Goal: Task Accomplishment & Management: Use online tool/utility

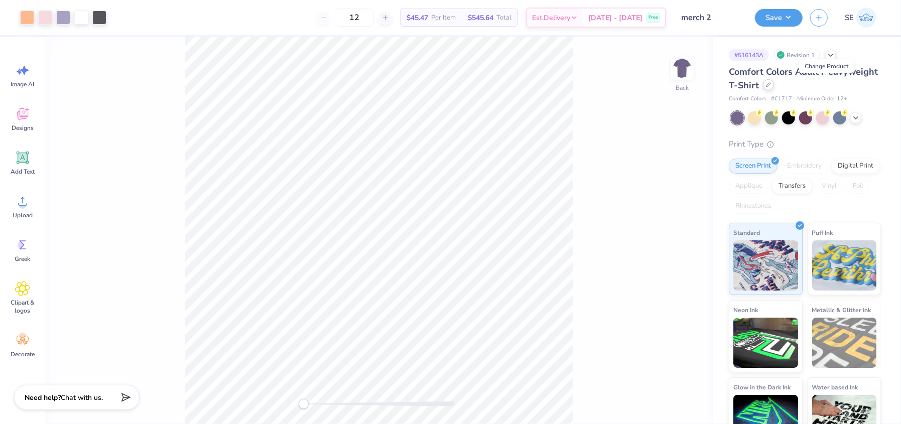
click at [771, 85] on icon at bounding box center [768, 84] width 5 height 5
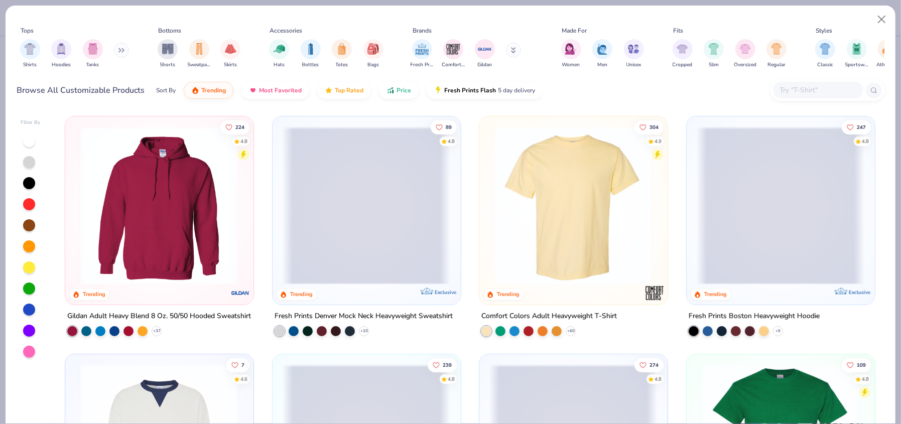
click at [817, 85] on input "text" at bounding box center [817, 90] width 77 height 12
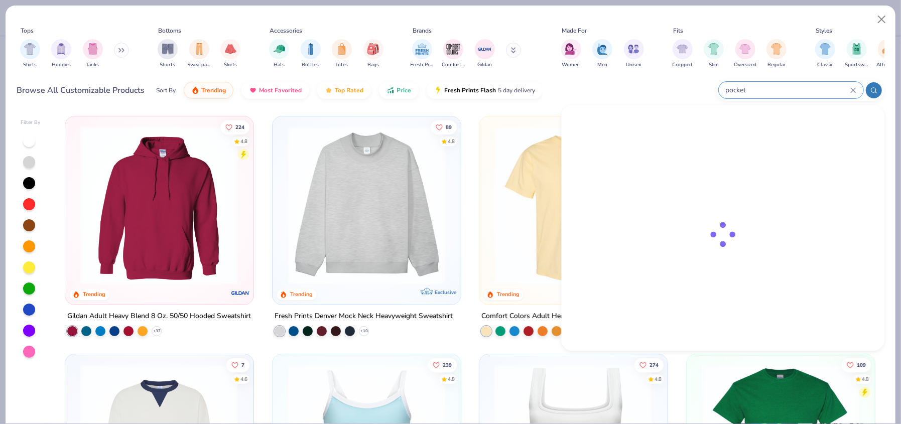
type input "pocket"
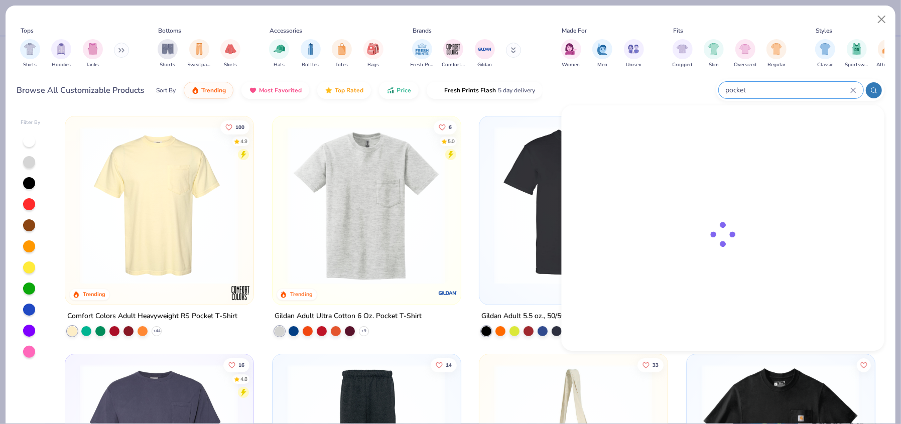
click at [780, 92] on input "pocket" at bounding box center [786, 90] width 125 height 12
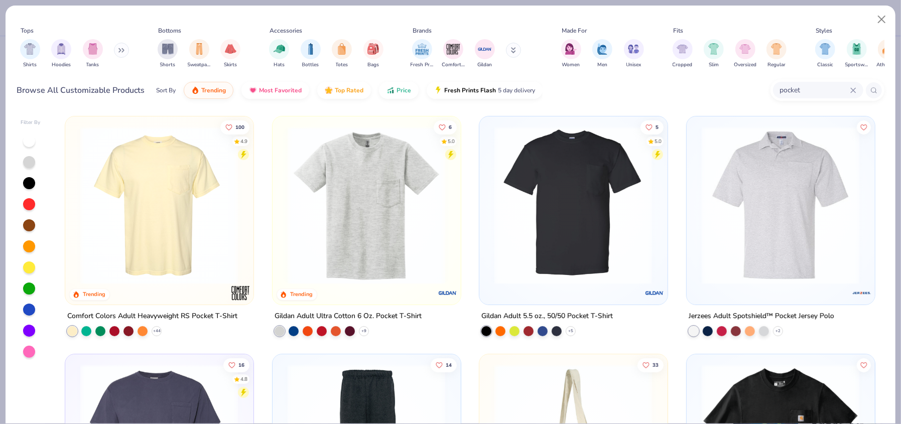
click at [120, 241] on img at bounding box center [159, 205] width 168 height 158
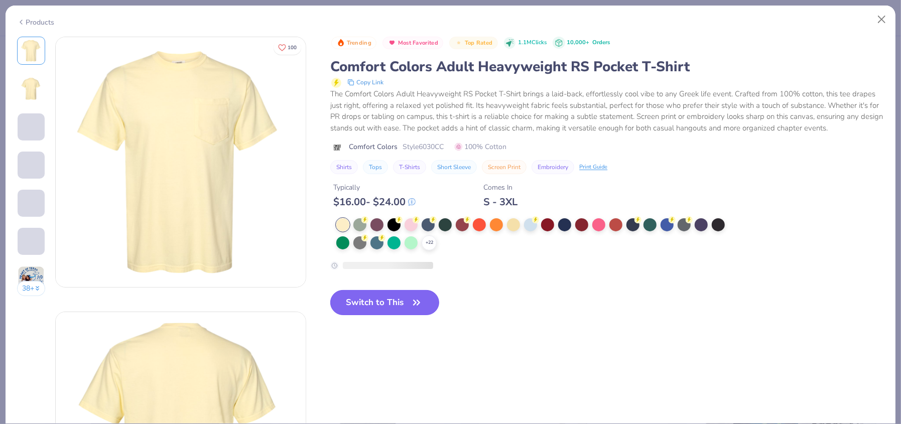
click at [359, 303] on button "Switch to This" at bounding box center [384, 302] width 109 height 25
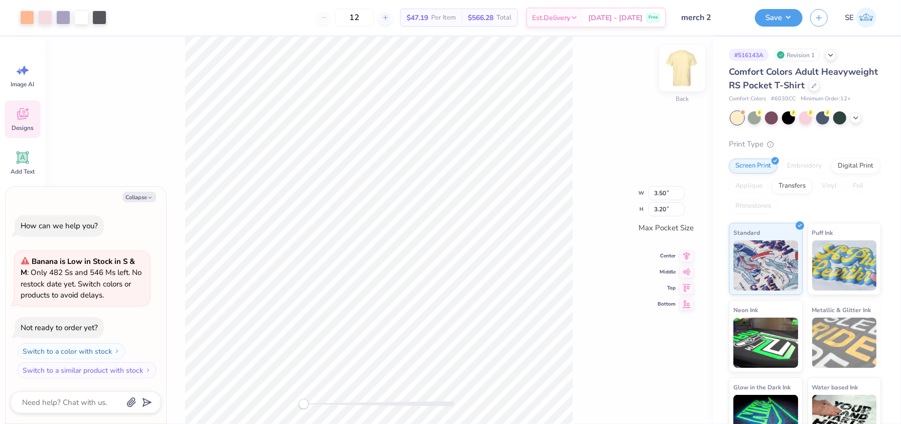
click at [675, 81] on img at bounding box center [682, 68] width 40 height 40
type textarea "x"
type input "12.71"
type input "11.64"
click at [688, 247] on icon at bounding box center [686, 248] width 14 height 12
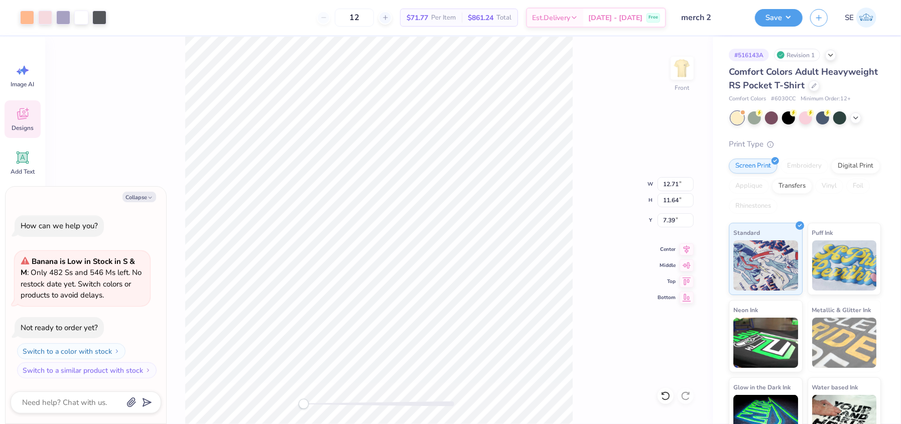
type textarea "x"
type input "11.38"
type input "10.42"
type textarea "x"
type input "12.22"
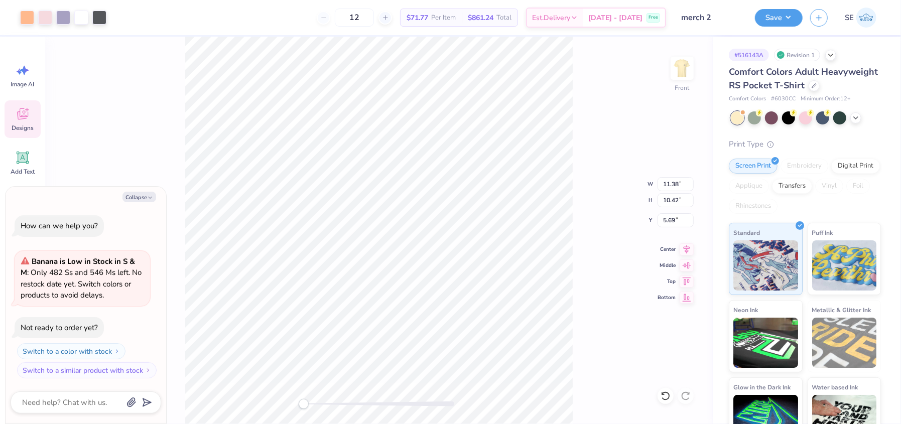
type input "11.19"
click at [684, 247] on icon at bounding box center [686, 247] width 7 height 9
click at [576, 241] on div "Front W 12.22 12.22 " H 11.19 11.19 " Y 5.69 5.69 " Center Middle Top Bottom" at bounding box center [378, 230] width 667 height 387
click at [856, 121] on icon at bounding box center [855, 117] width 8 height 8
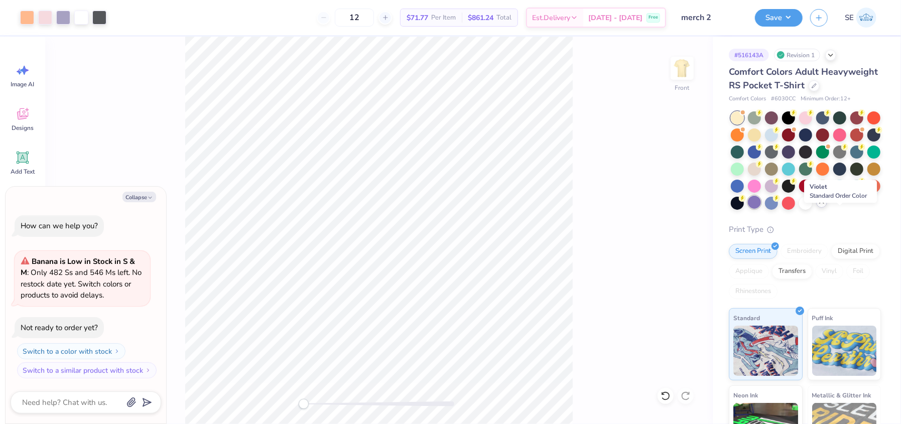
click at [761, 209] on div at bounding box center [754, 202] width 13 height 13
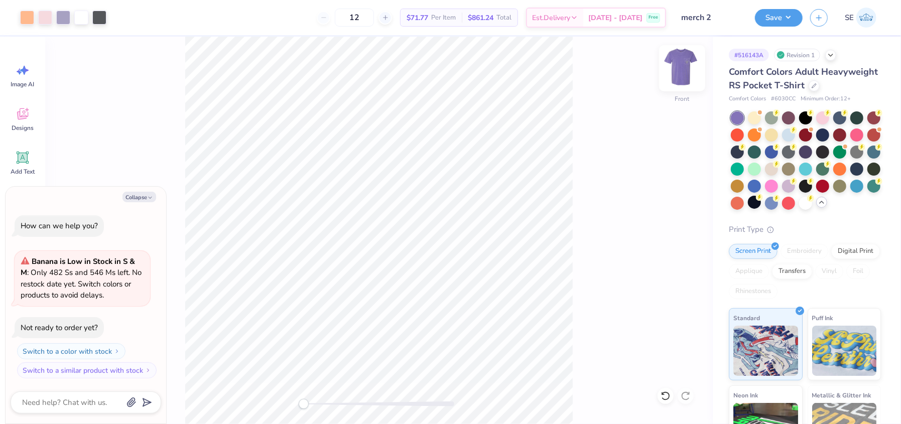
click at [681, 70] on img at bounding box center [682, 68] width 40 height 40
click at [684, 70] on img at bounding box center [682, 68] width 40 height 40
click at [586, 104] on div "Front W 12.22 12.22 " H 11.19 11.19 " Y 5.69 5.69 " Center Middle Top Bottom" at bounding box center [378, 230] width 667 height 387
click at [767, 17] on button "Save" at bounding box center [779, 17] width 48 height 18
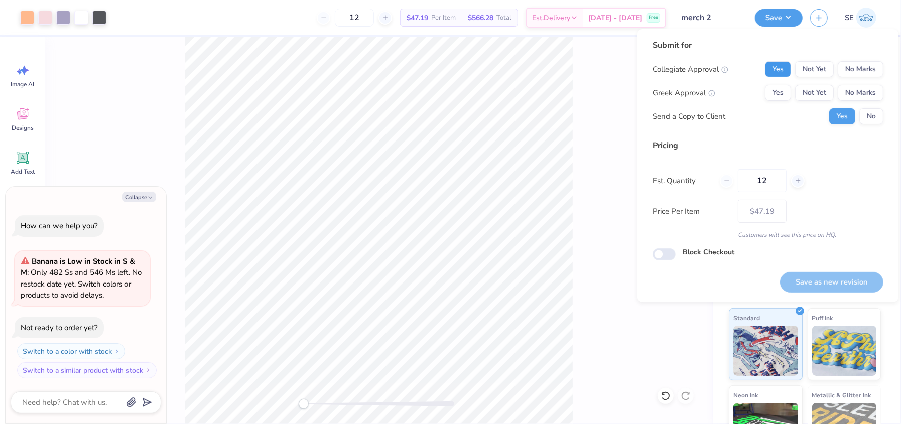
click at [779, 63] on button "Yes" at bounding box center [778, 69] width 26 height 16
click at [782, 93] on button "Yes" at bounding box center [778, 93] width 26 height 16
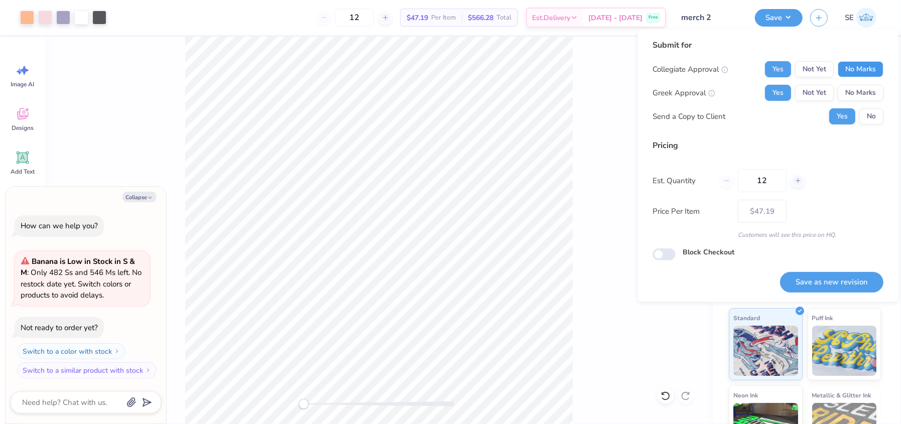
click at [867, 63] on button "No Marks" at bounding box center [860, 69] width 46 height 16
click at [867, 120] on button "No" at bounding box center [871, 116] width 24 height 16
click at [832, 278] on button "Save as new revision" at bounding box center [831, 282] width 103 height 21
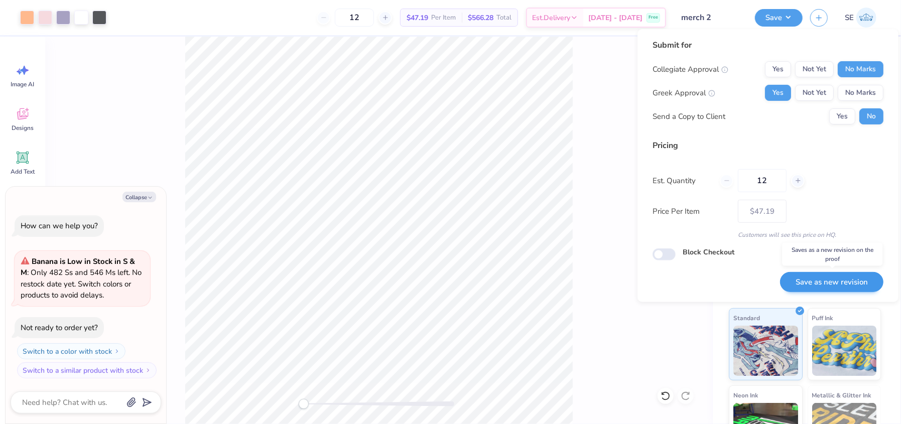
type textarea "x"
type input "– –"
type textarea "x"
type input "$47.19"
type textarea "x"
